Goal: Information Seeking & Learning: Learn about a topic

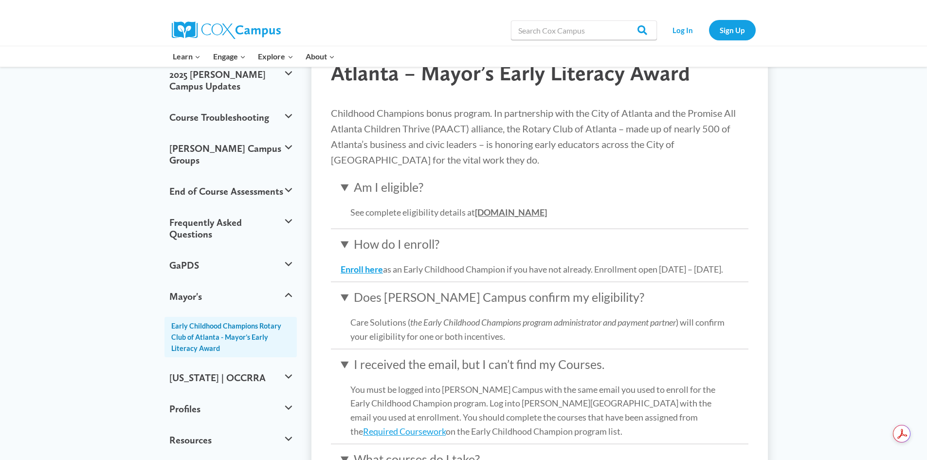
scroll to position [154, 0]
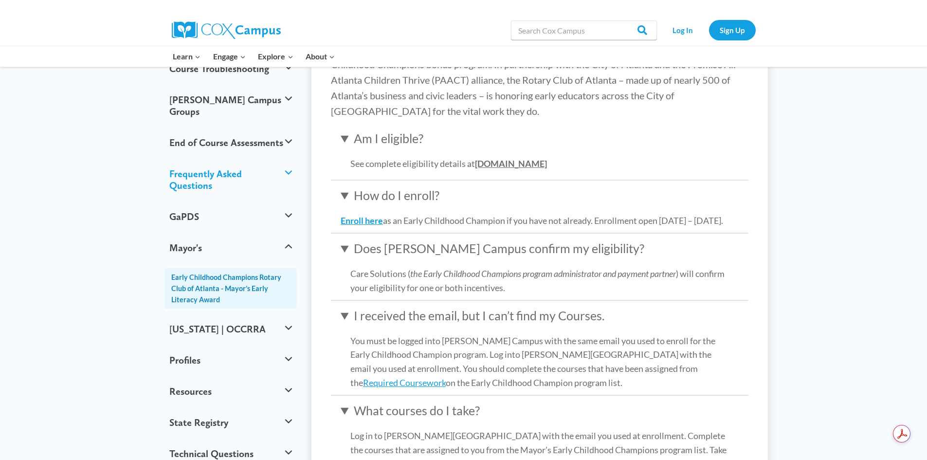
click at [290, 158] on button "Frequently Asked Questions" at bounding box center [230, 179] width 133 height 43
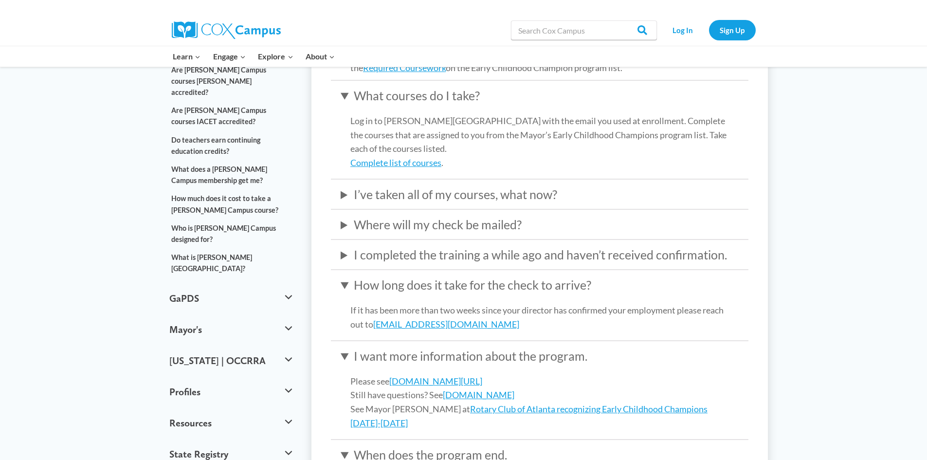
scroll to position [486, 0]
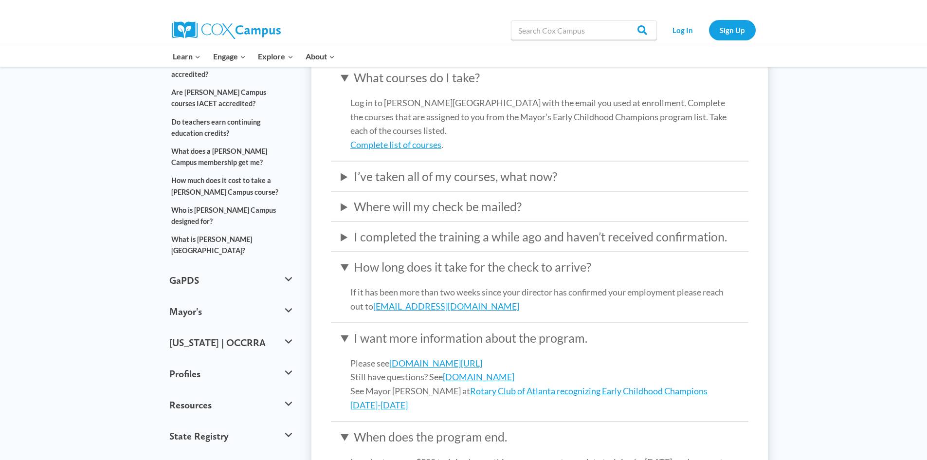
click at [347, 246] on summary "I completed the training a while ago and haven’t received confirmation." at bounding box center [539, 236] width 398 height 19
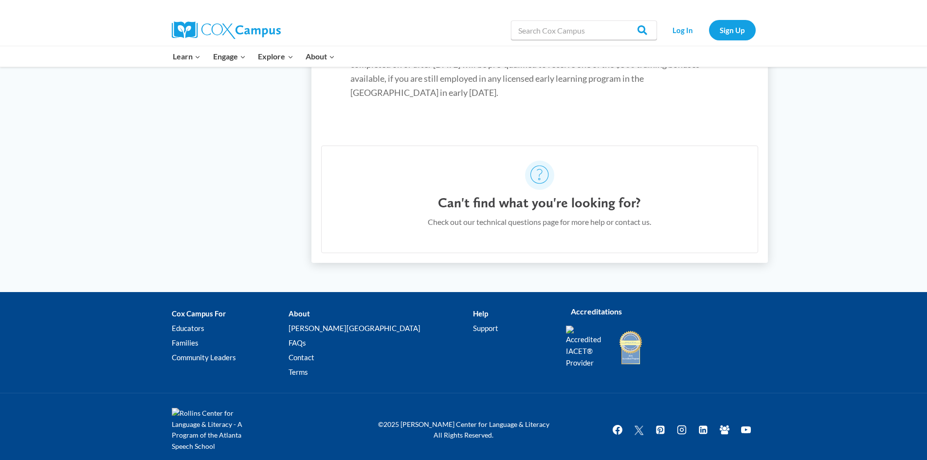
scroll to position [1085, 0]
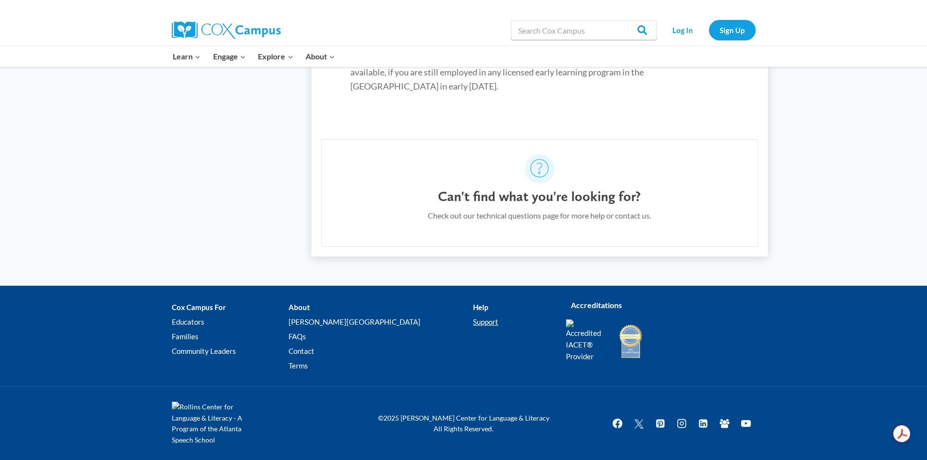
click at [473, 321] on link "Support" at bounding box center [512, 322] width 78 height 15
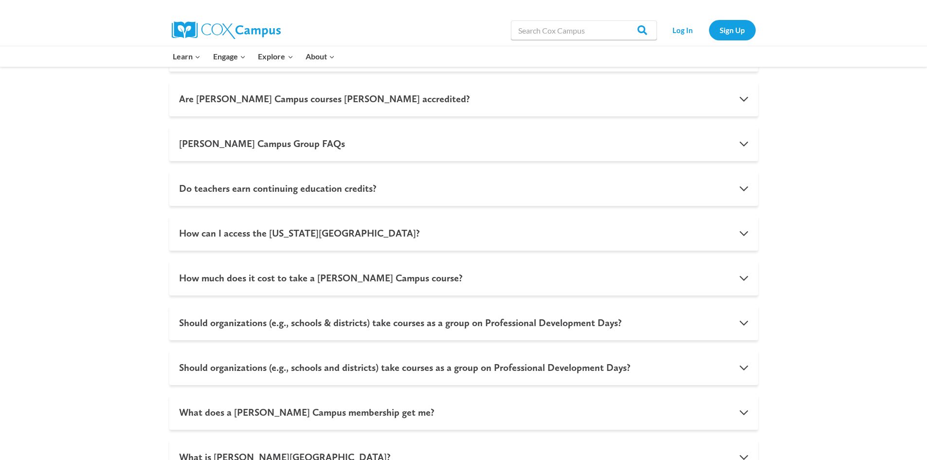
scroll to position [681, 0]
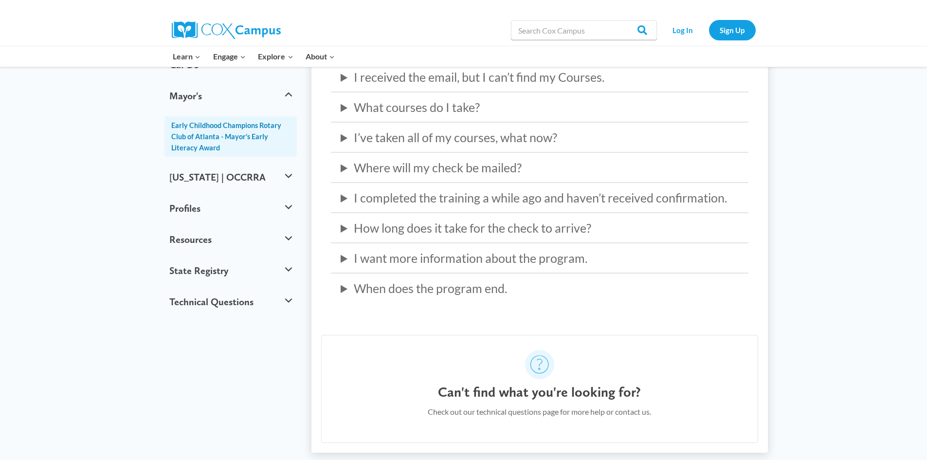
scroll to position [210, 0]
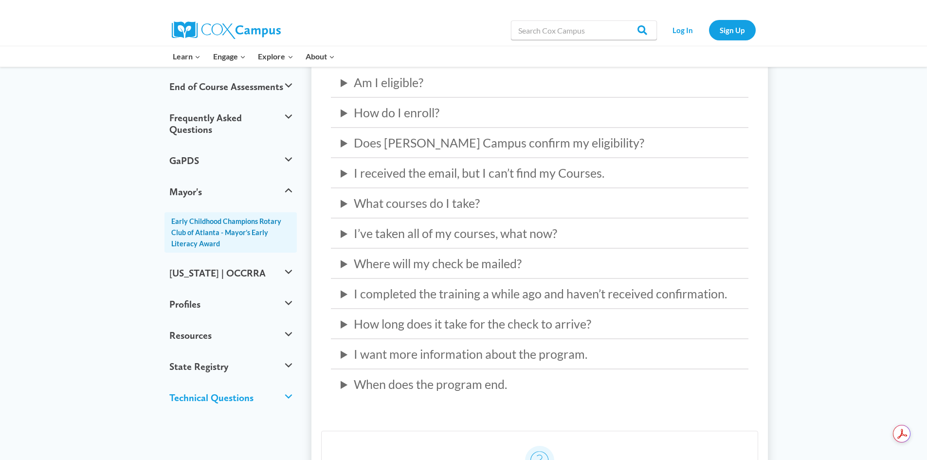
click at [278, 382] on button "Technical Questions" at bounding box center [230, 397] width 133 height 31
